Goal: Find specific page/section: Find specific page/section

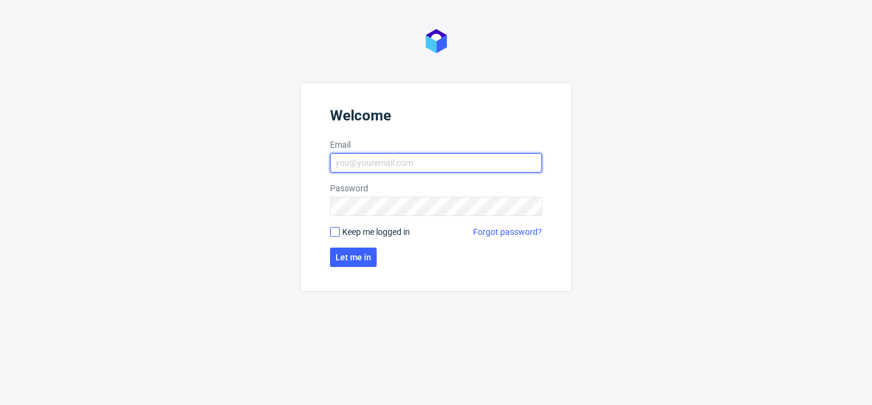
type input "bogna.krystian@packhelp.com"
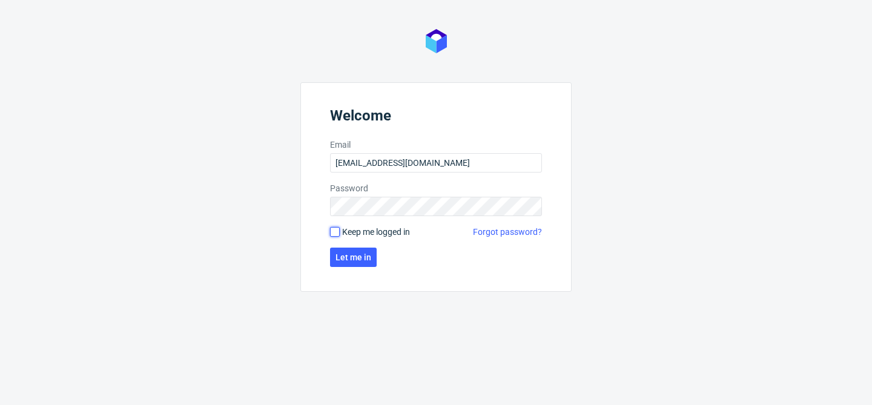
click at [336, 230] on input "Keep me logged in" at bounding box center [335, 232] width 10 height 10
checkbox input "true"
click at [351, 254] on span "Let me in" at bounding box center [353, 257] width 36 height 8
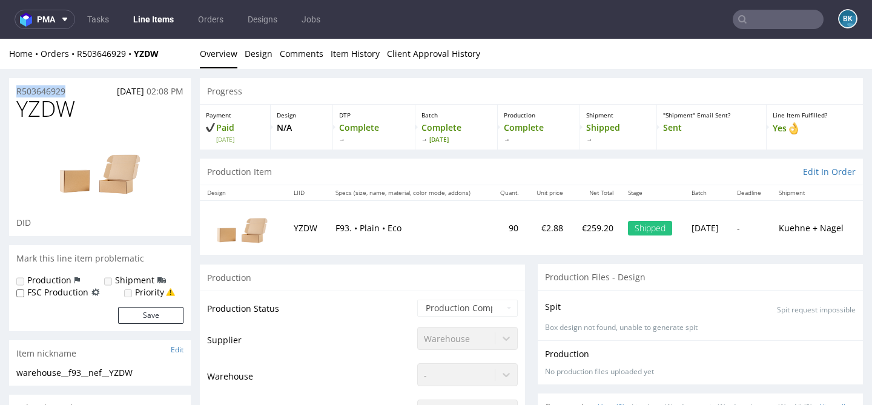
drag, startPoint x: 75, startPoint y: 89, endPoint x: 0, endPoint y: 88, distance: 75.1
copy p "R503646929"
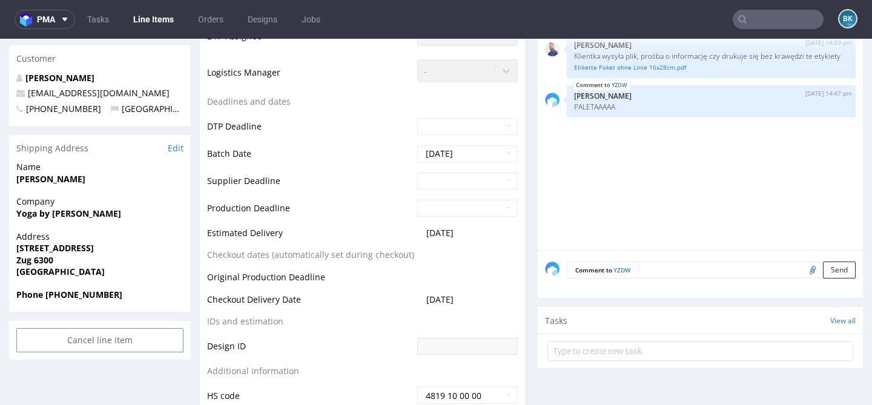
scroll to position [412, 0]
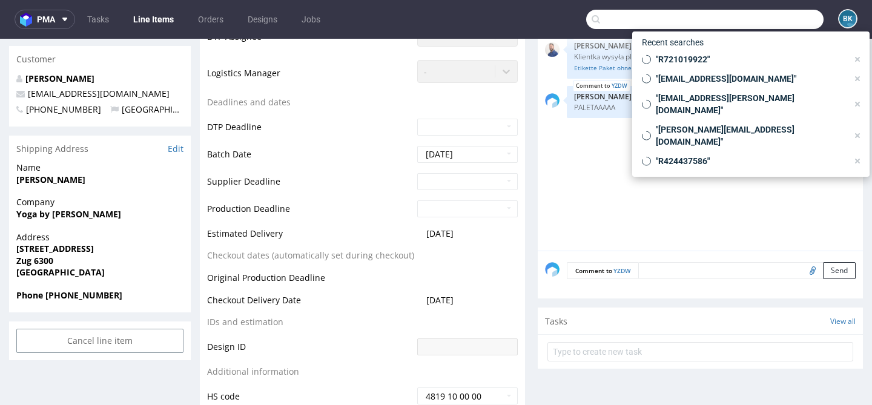
click at [780, 15] on input "text" at bounding box center [704, 19] width 237 height 19
paste input "R506802380"
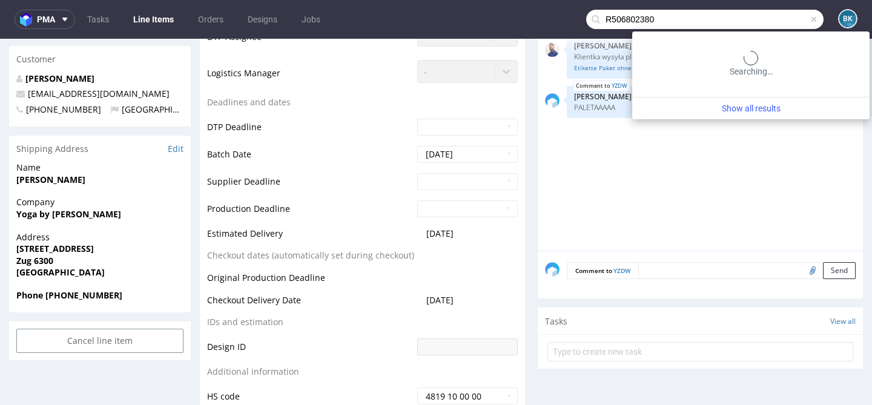
type input "R506802380"
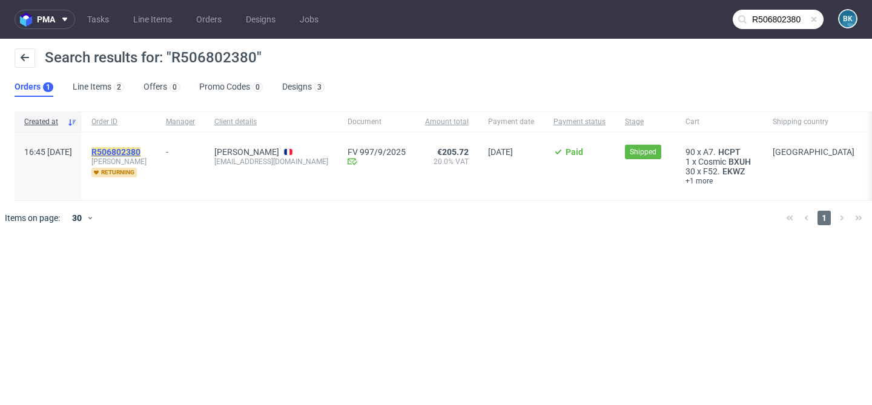
click at [140, 153] on mark "R506802380" at bounding box center [115, 152] width 49 height 10
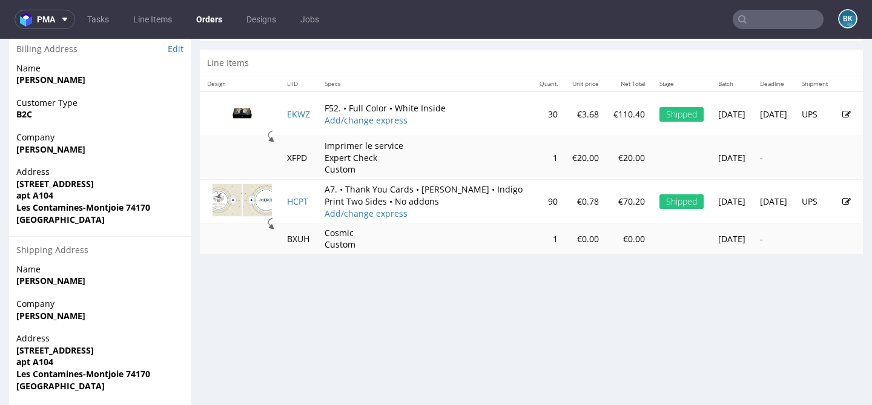
scroll to position [623, 0]
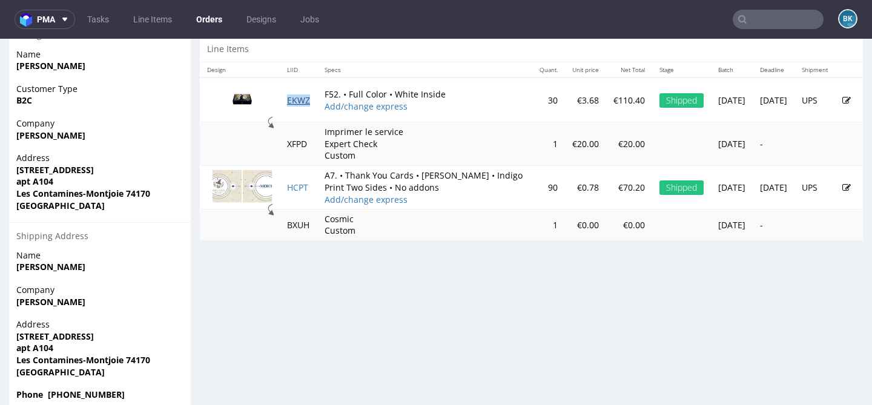
click at [301, 106] on link "EKWZ" at bounding box center [298, 100] width 23 height 12
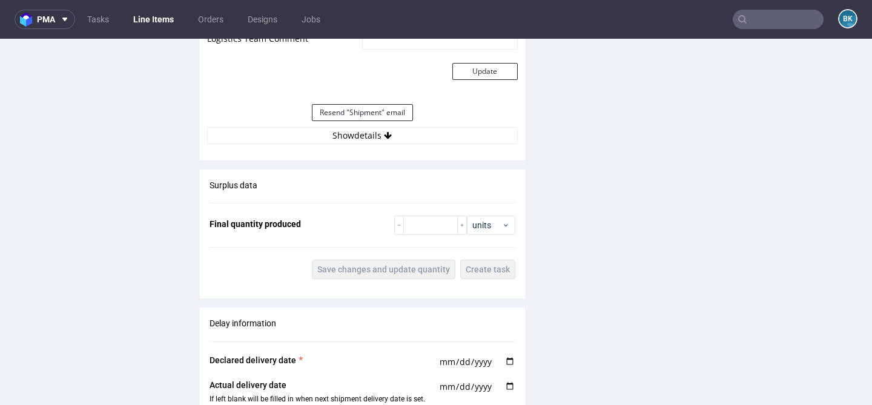
scroll to position [1469, 0]
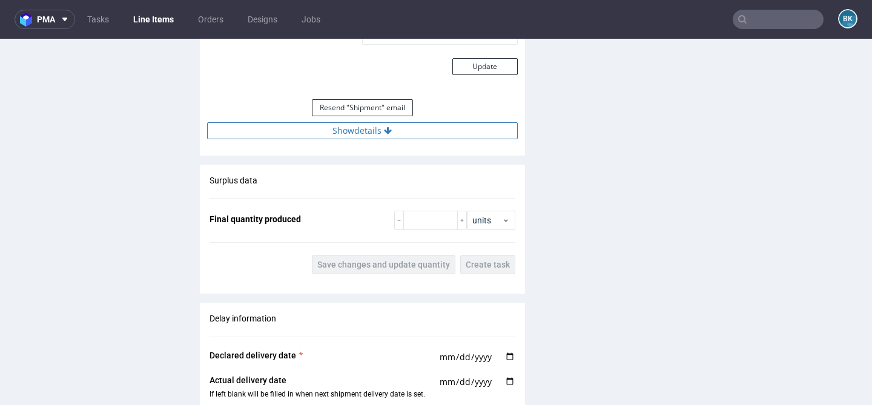
click at [375, 131] on button "Show details" at bounding box center [362, 130] width 311 height 17
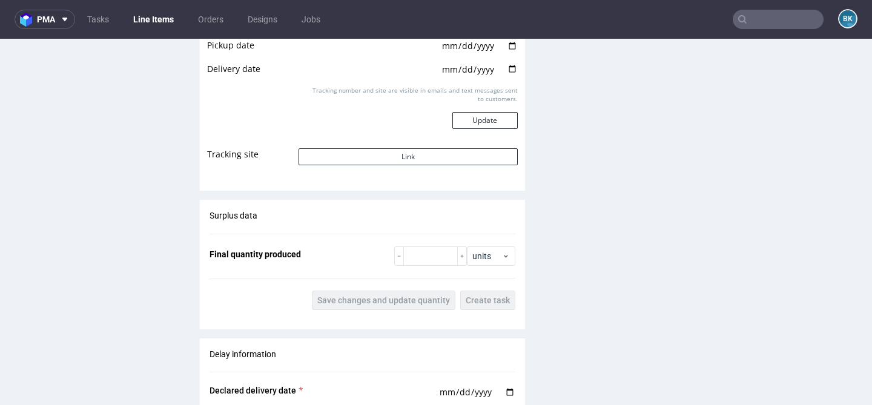
scroll to position [1669, 0]
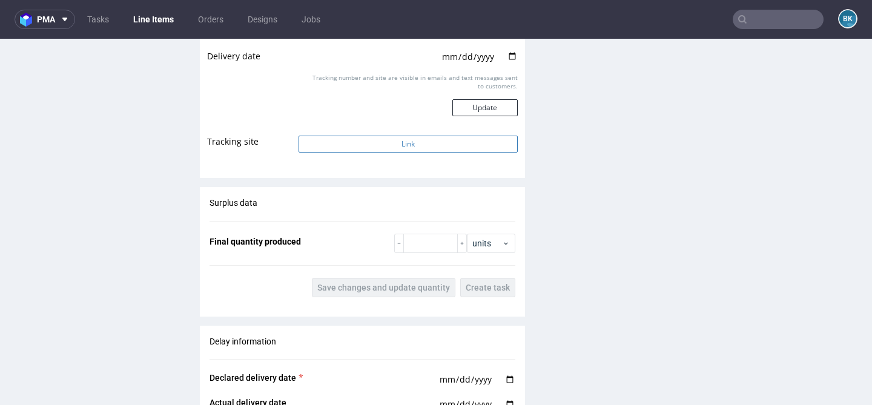
click at [403, 147] on button "Link" at bounding box center [407, 144] width 219 height 17
click at [413, 146] on button "Link" at bounding box center [407, 144] width 219 height 17
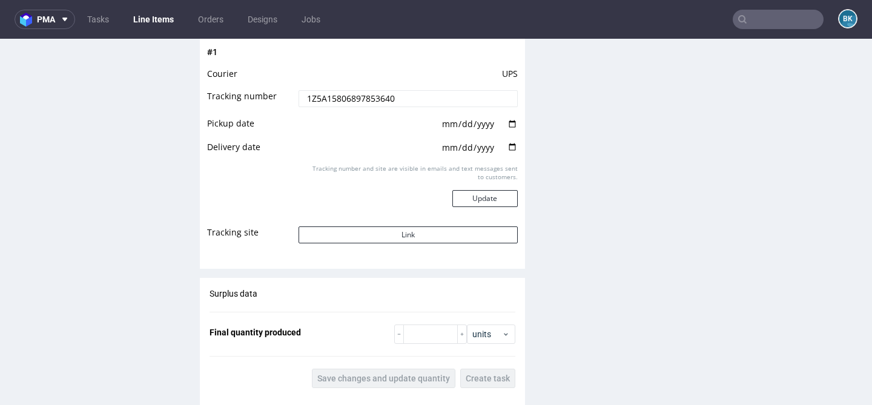
scroll to position [1558, 0]
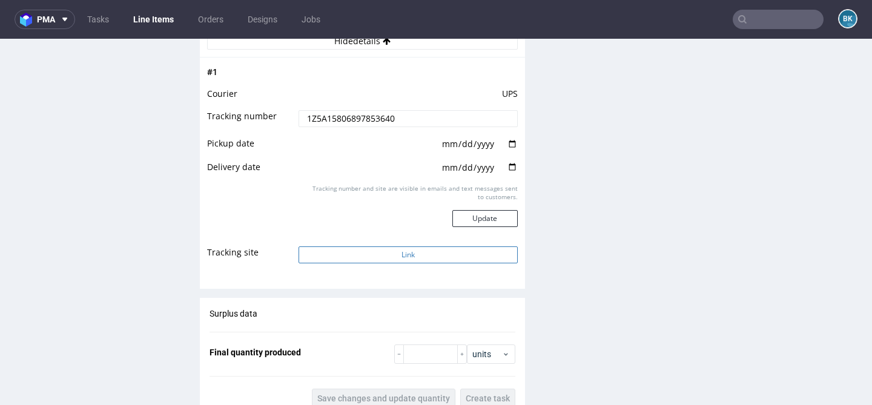
click at [374, 251] on button "Link" at bounding box center [407, 254] width 219 height 17
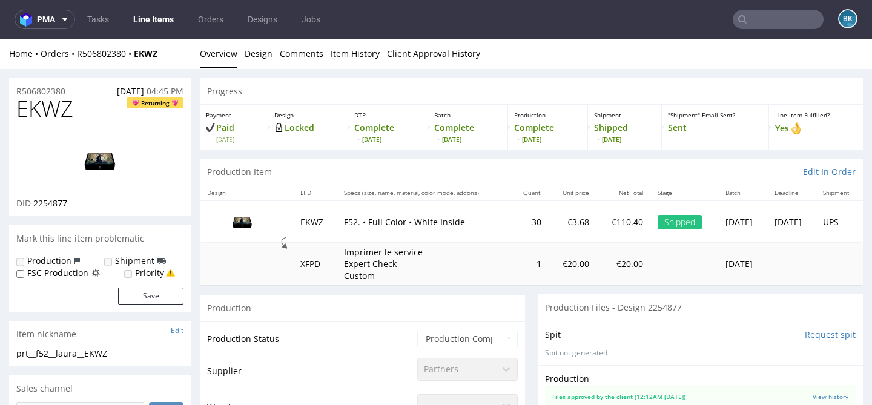
scroll to position [8, 0]
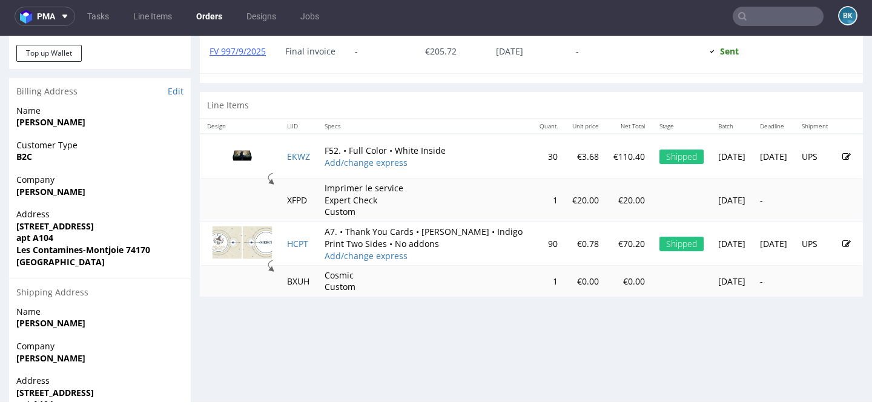
scroll to position [565, 0]
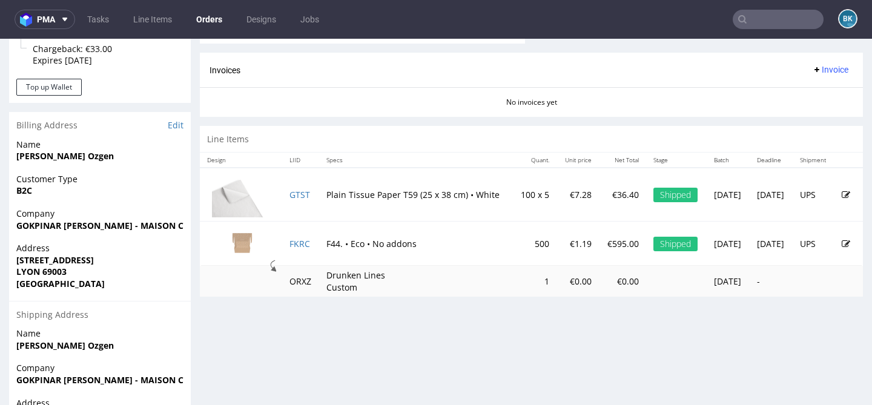
scroll to position [538, 0]
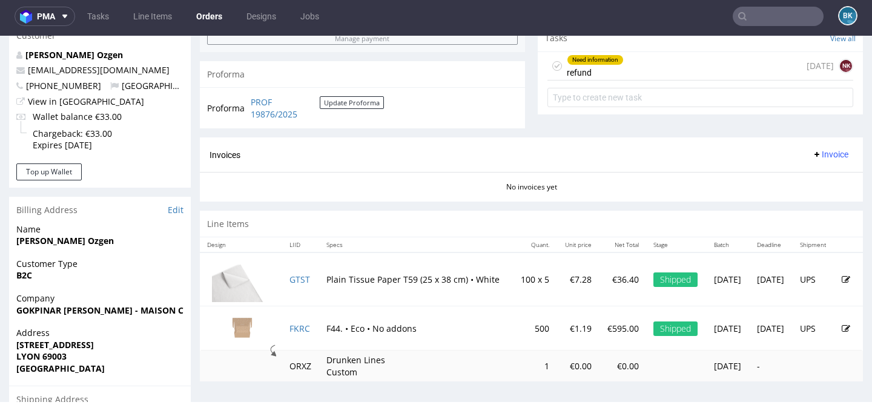
scroll to position [470, 0]
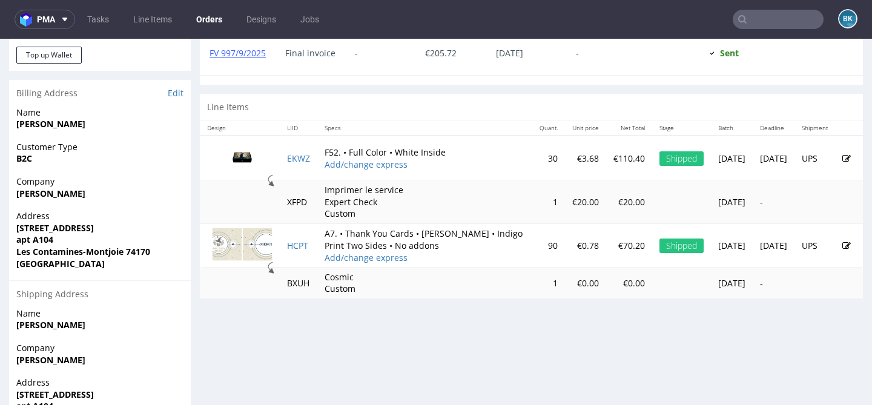
scroll to position [3, 0]
